Goal: Task Accomplishment & Management: Manage account settings

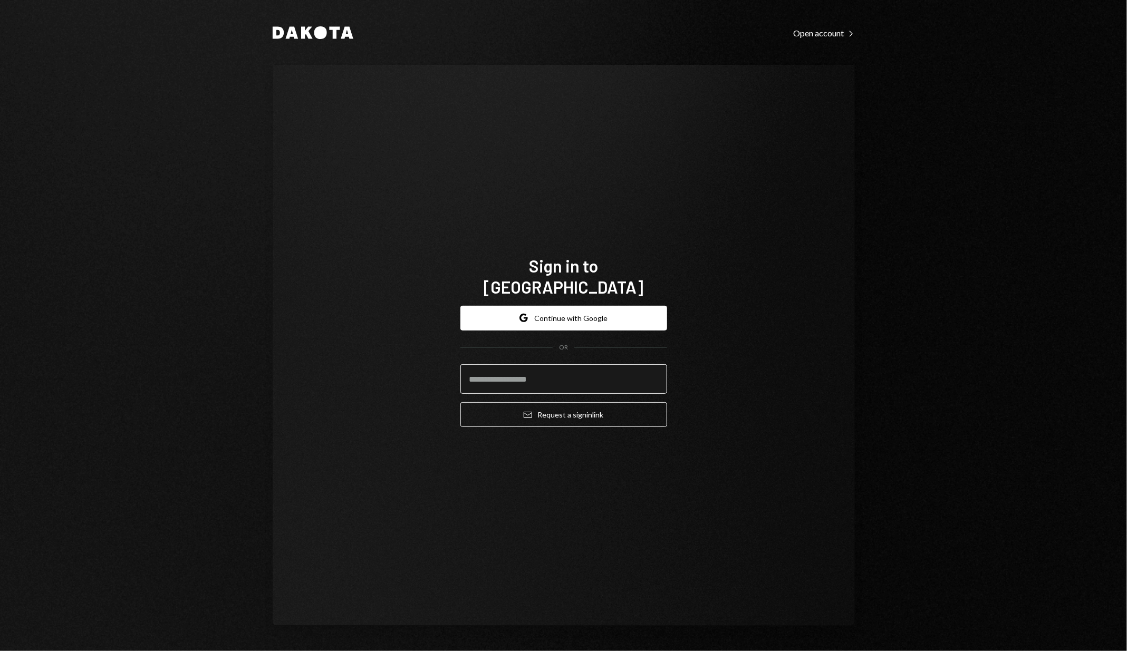
click at [514, 364] on input "email" at bounding box center [563, 379] width 207 height 30
click at [0, 651] on com-1password-button at bounding box center [0, 651] width 0 height 0
type input "**********"
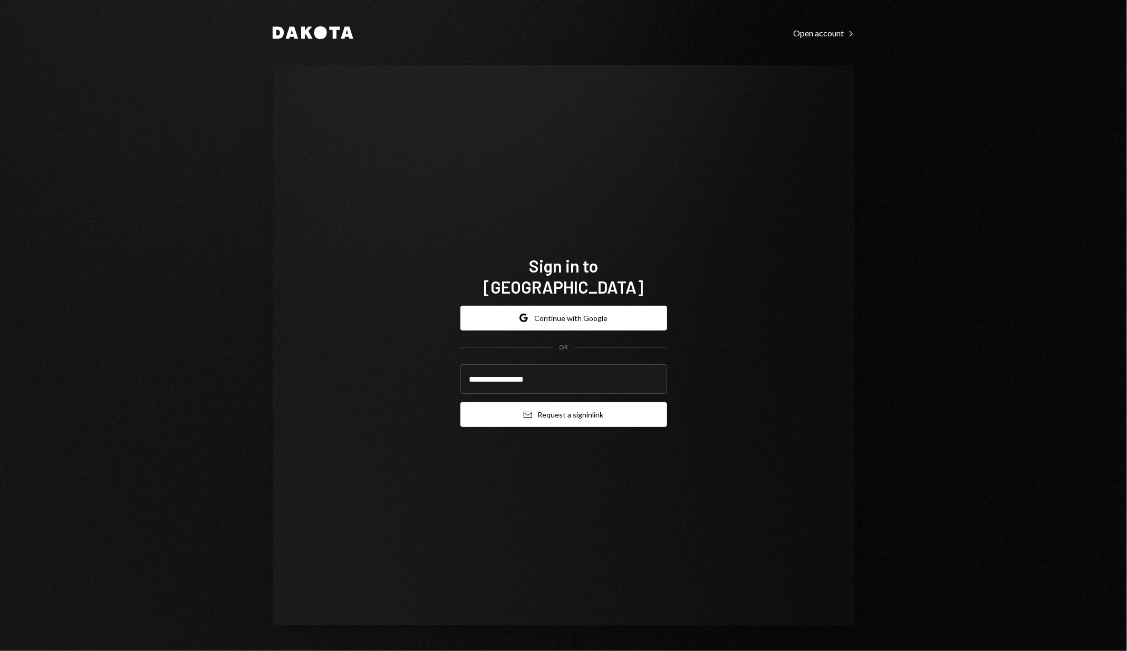
click at [559, 407] on button "Email Request a sign in link" at bounding box center [563, 414] width 207 height 25
